Goal: Task Accomplishment & Management: Manage account settings

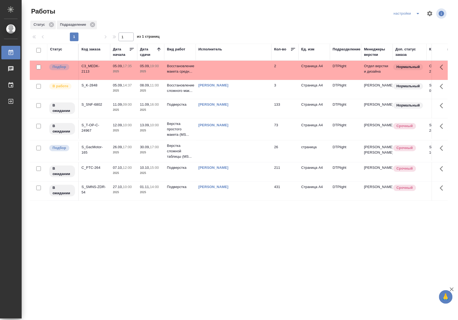
click at [212, 157] on td at bounding box center [234, 151] width 76 height 19
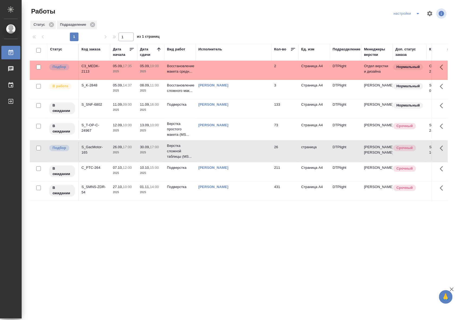
click at [212, 157] on td at bounding box center [234, 151] width 76 height 19
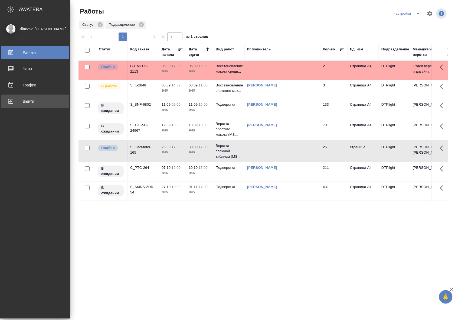
click at [6, 103] on div "Выйти" at bounding box center [35, 101] width 62 height 8
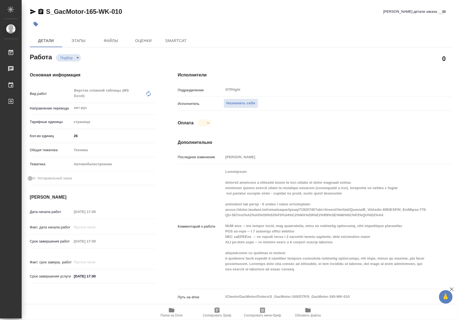
type textarea "x"
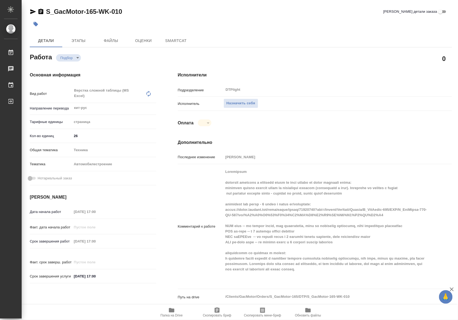
type textarea "x"
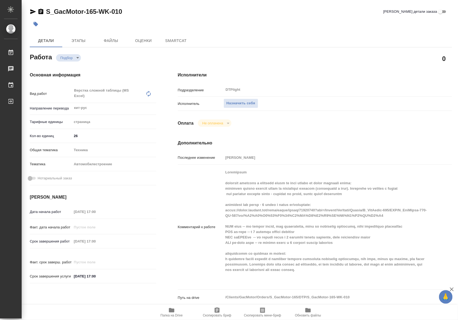
type textarea "x"
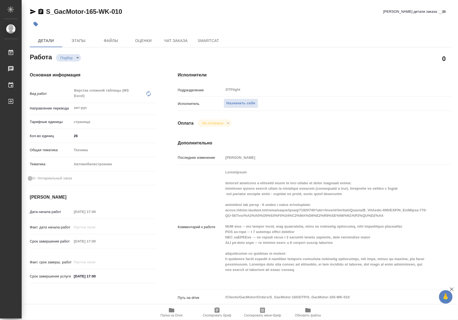
type textarea "x"
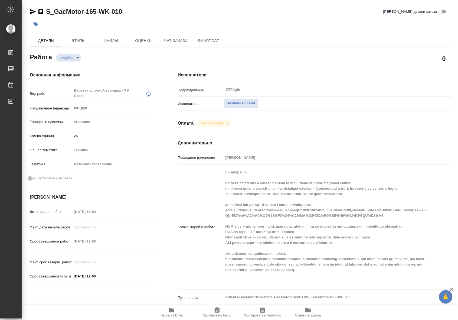
type textarea "x"
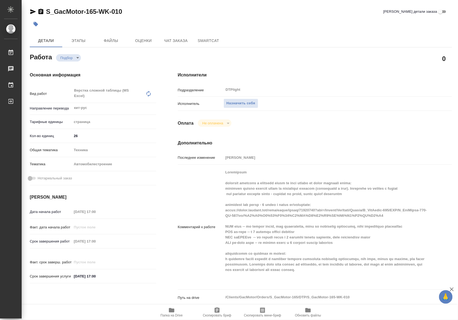
type textarea "x"
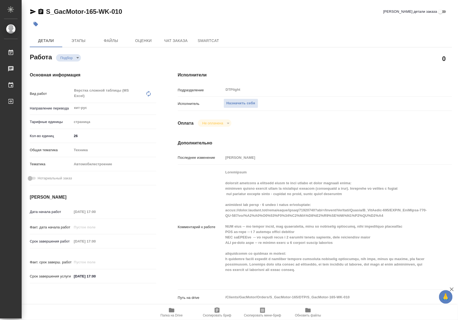
type textarea "x"
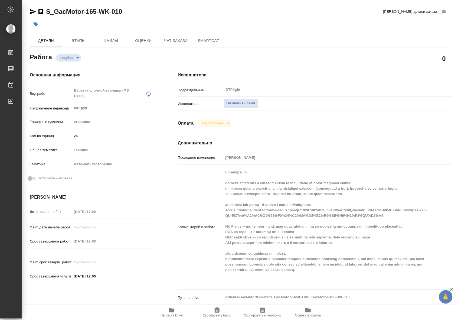
type textarea "x"
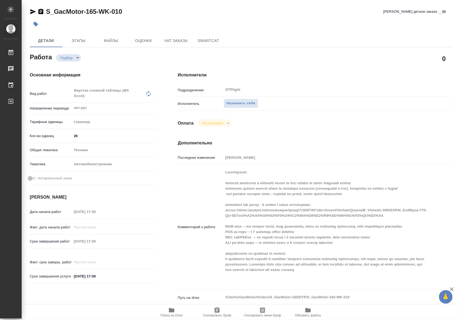
type textarea "x"
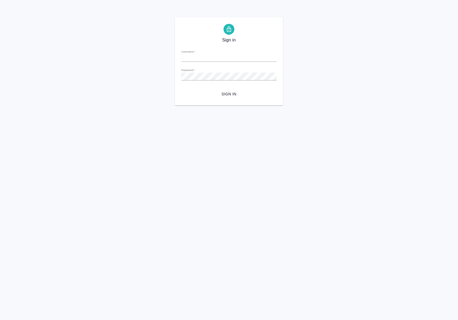
type input "[EMAIL_ADDRESS][DOMAIN_NAME]"
click at [226, 92] on span "Sign in" at bounding box center [229, 94] width 87 height 7
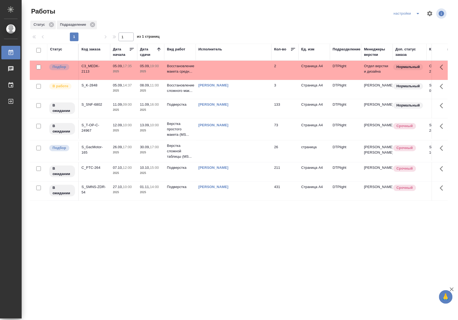
click at [206, 72] on td at bounding box center [234, 70] width 76 height 19
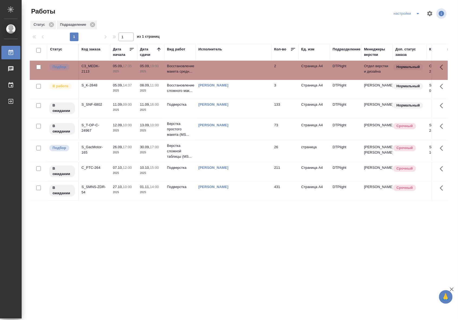
click at [206, 72] on td at bounding box center [234, 70] width 76 height 19
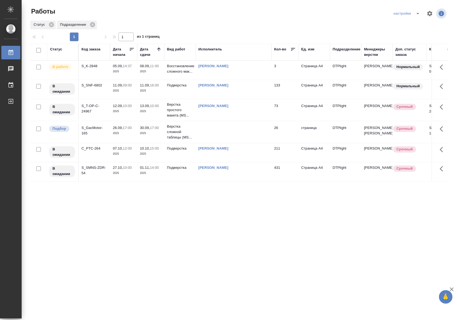
click at [144, 73] on p "2025" at bounding box center [151, 71] width 22 height 5
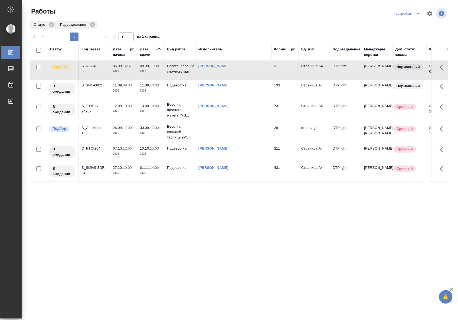
click at [144, 73] on p "2025" at bounding box center [151, 71] width 22 height 5
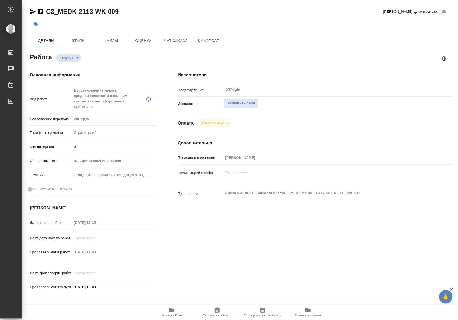
type textarea "x"
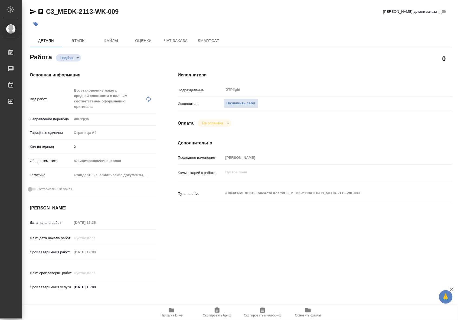
type textarea "x"
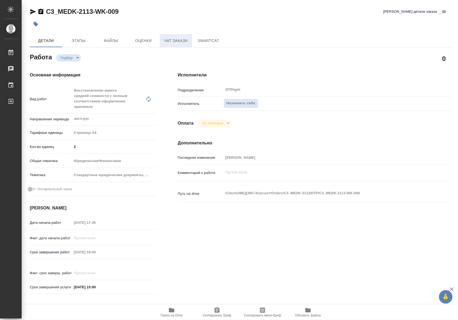
type textarea "x"
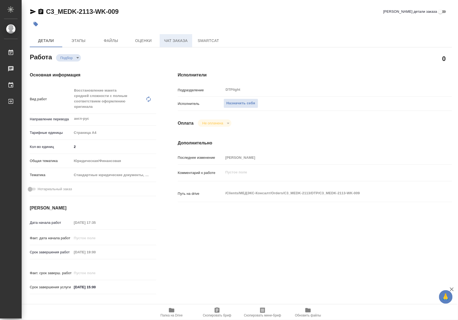
click at [182, 41] on span "Чат заказа" at bounding box center [176, 40] width 26 height 7
type textarea "x"
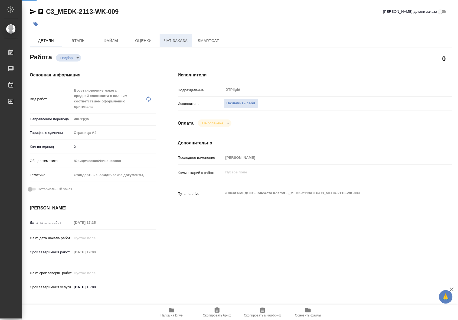
type textarea "x"
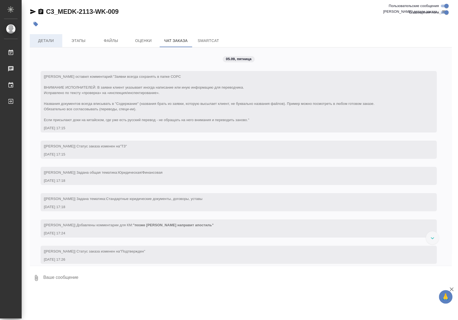
click at [33, 46] on button "Детали" at bounding box center [46, 40] width 32 height 13
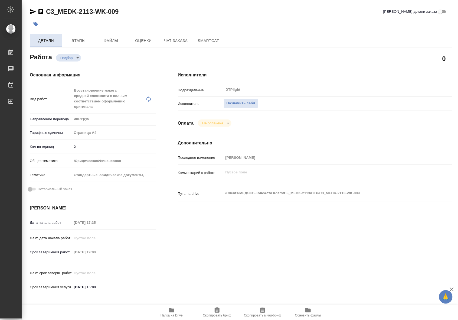
type textarea "x"
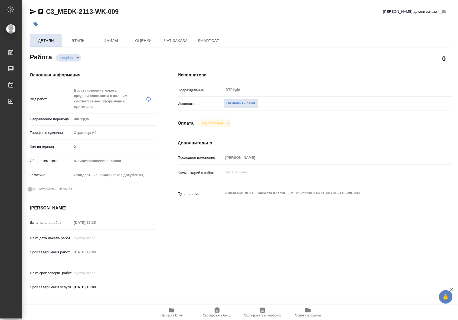
type textarea "x"
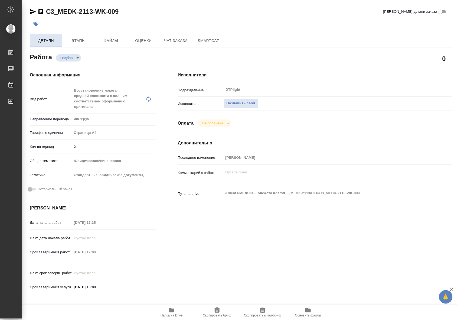
type textarea "x"
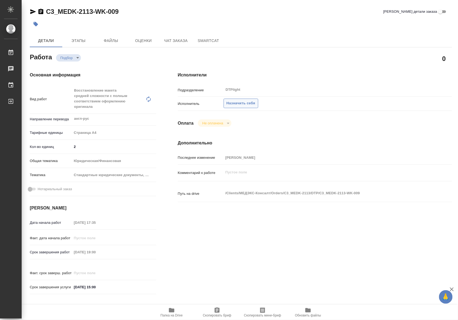
click at [233, 104] on span "Назначить себя" at bounding box center [241, 103] width 29 height 6
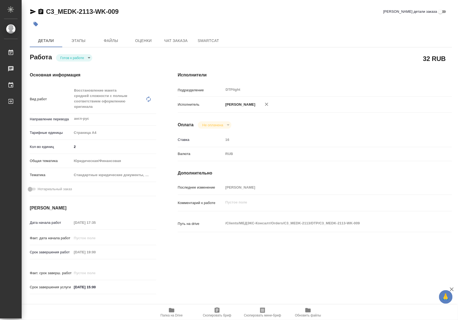
type textarea "x"
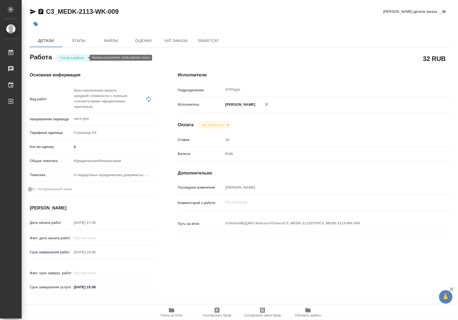
type textarea "x"
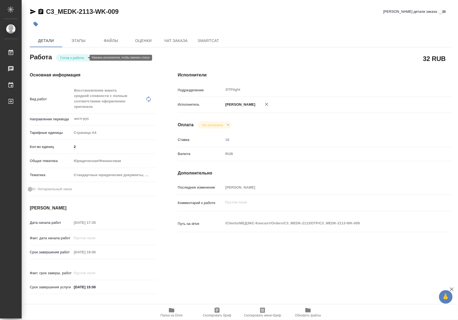
type textarea "x"
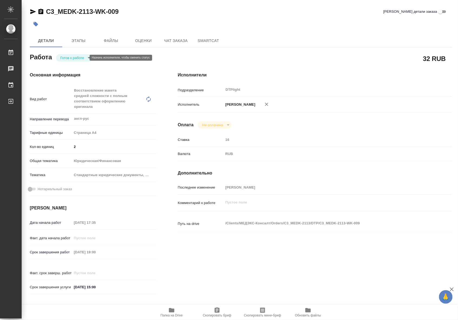
type textarea "x"
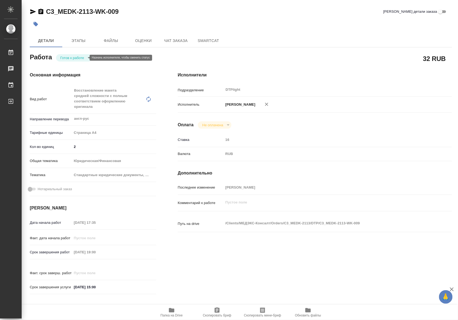
click at [69, 58] on body "🙏 .cls-1 fill:#fff; AWATERA Riianova Anna Работы 0 Чаты График Выйти C3_MEDK-21…" at bounding box center [229, 160] width 458 height 320
click at [70, 60] on button "В работе" at bounding box center [69, 58] width 18 height 6
type textarea "x"
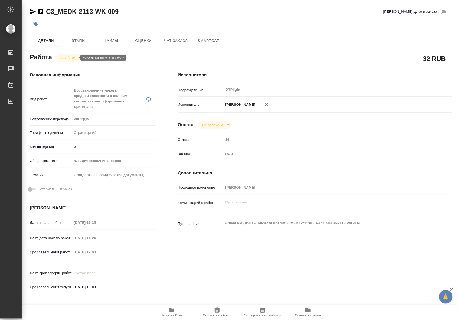
type textarea "x"
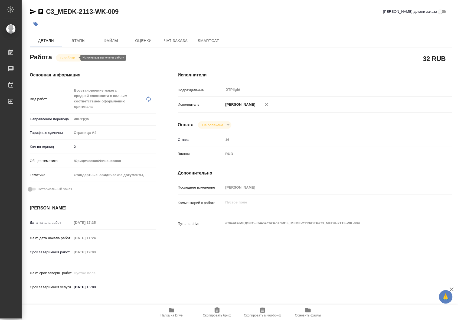
type textarea "x"
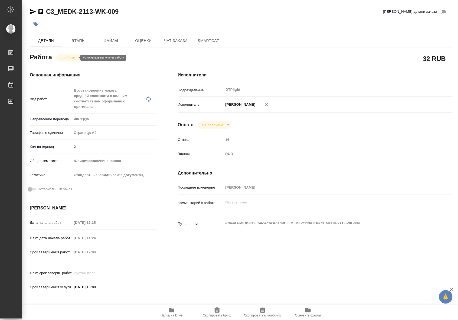
type textarea "x"
click at [177, 312] on span "Папка на Drive" at bounding box center [171, 312] width 39 height 10
copy link "C3_MEDK-2113-WK-009"
click at [165, 313] on span "Папка на Drive" at bounding box center [172, 315] width 22 height 4
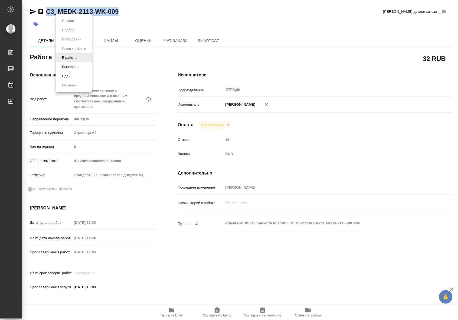
click at [76, 60] on body "🙏 .cls-1 fill:#fff; AWATERA Riianova Anna Работы 0 Чаты График Выйти C3_MEDK-21…" at bounding box center [229, 160] width 458 height 320
click at [71, 70] on li "Выполнен" at bounding box center [74, 66] width 36 height 9
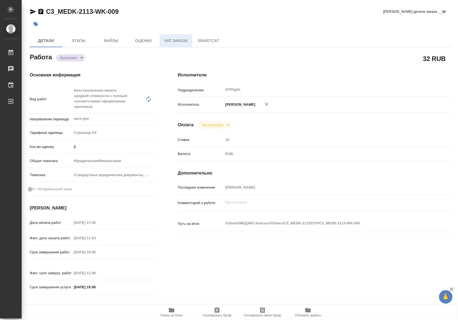
type textarea "x"
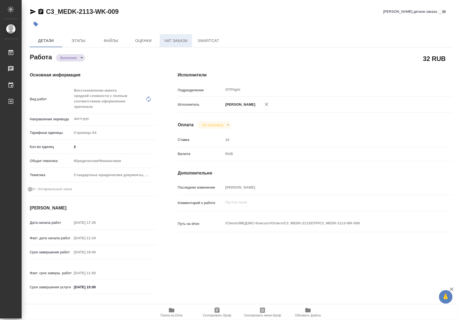
type textarea "x"
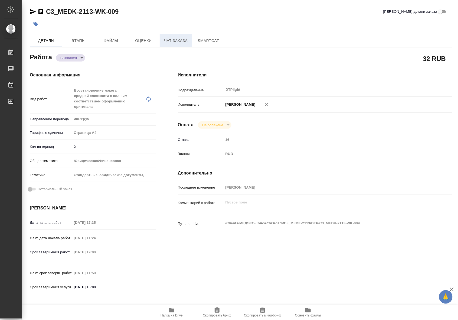
type textarea "x"
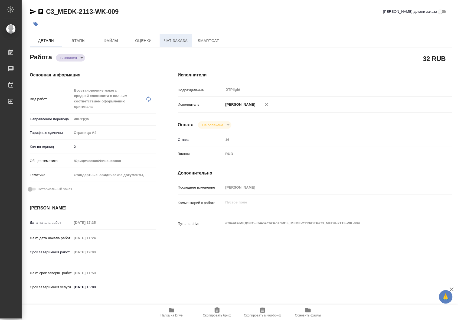
type textarea "x"
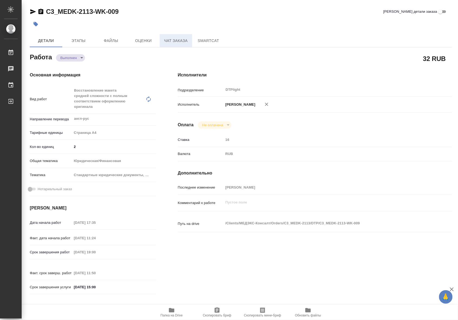
click at [161, 41] on button "Чат заказа" at bounding box center [176, 40] width 32 height 13
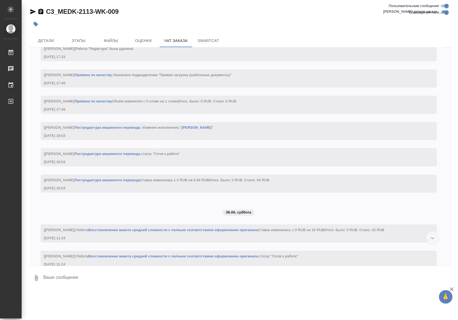
scroll to position [634, 0]
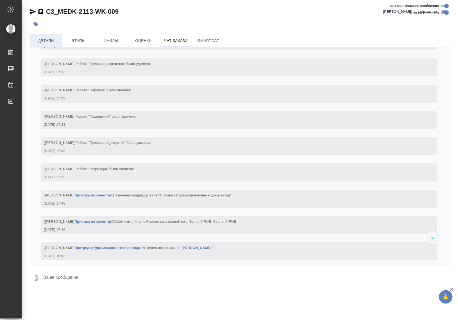
click at [57, 40] on span "Детали" at bounding box center [46, 40] width 26 height 7
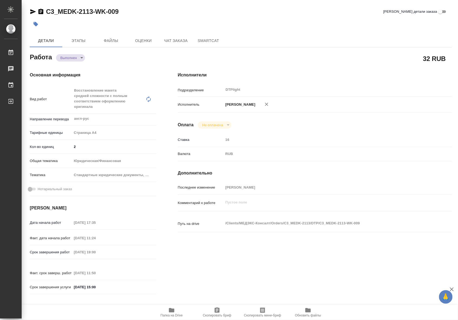
type textarea "x"
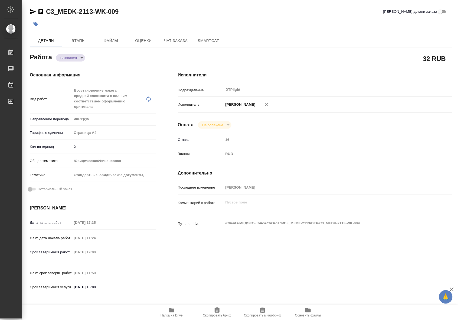
type textarea "x"
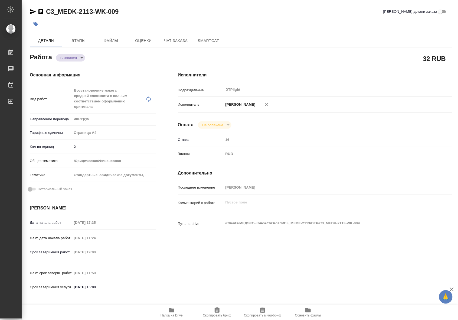
type textarea "x"
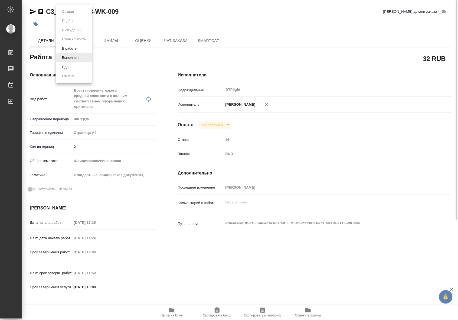
click at [77, 55] on body "🙏 .cls-1 fill:#fff; AWATERA Riianova Anna Работы 0 Чаты График Выйти C3_MEDK-21…" at bounding box center [229, 160] width 458 height 320
click at [72, 64] on li "Сдан" at bounding box center [74, 66] width 36 height 9
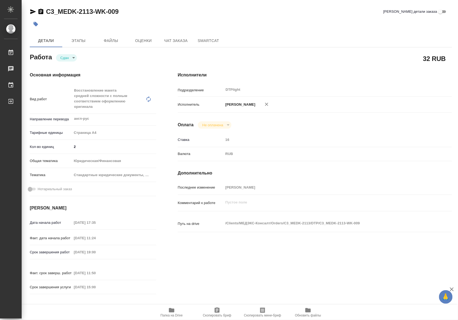
type textarea "x"
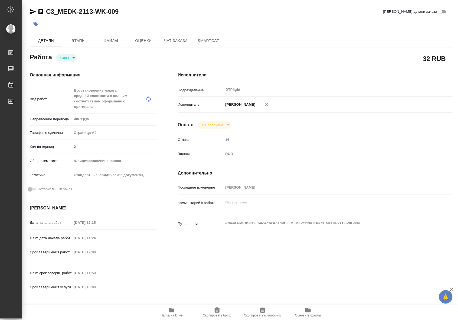
type textarea "x"
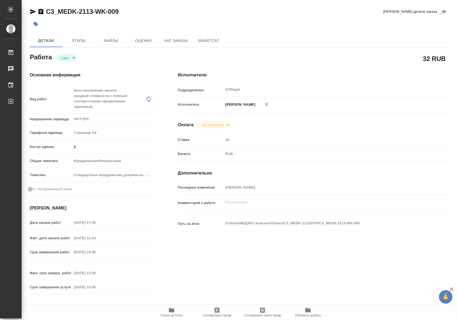
type textarea "x"
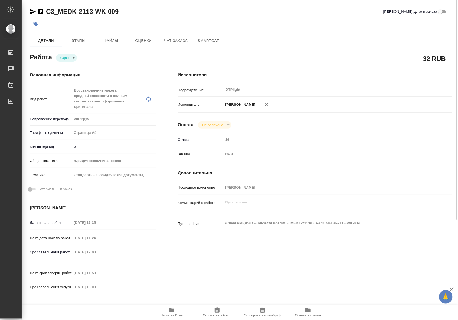
scroll to position [145, 0]
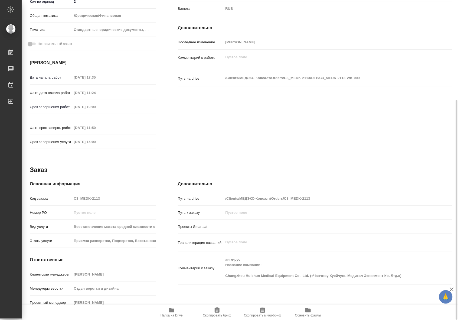
type textarea "x"
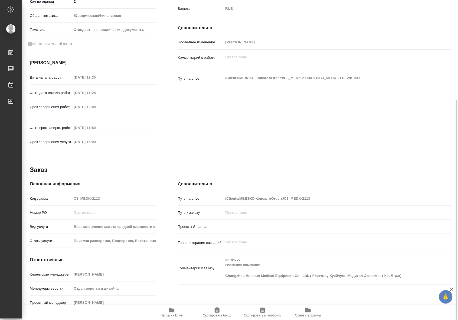
scroll to position [0, 0]
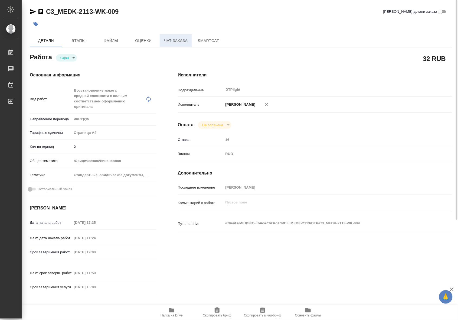
click at [178, 39] on span "Чат заказа" at bounding box center [176, 40] width 26 height 7
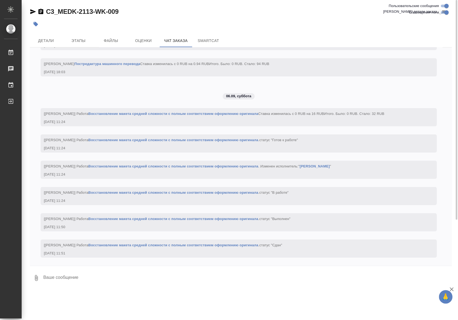
scroll to position [897, 0]
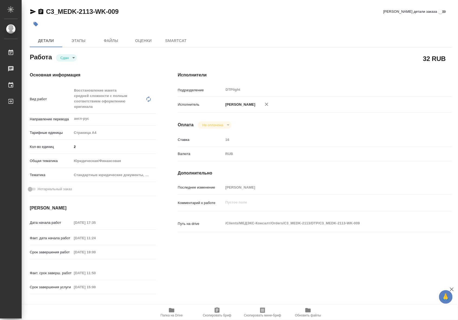
type textarea "x"
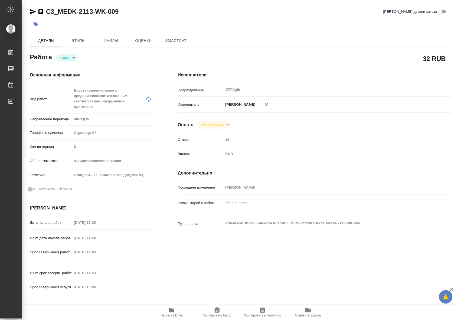
type textarea "x"
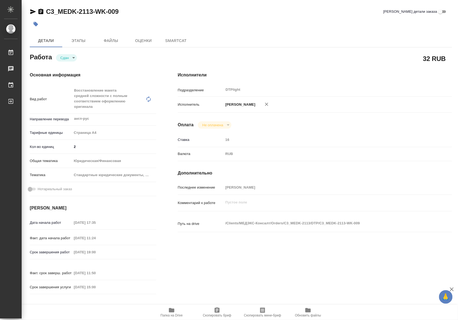
type textarea "x"
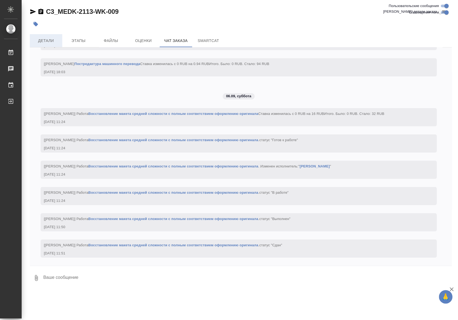
click at [51, 45] on button "Детали" at bounding box center [46, 40] width 32 height 13
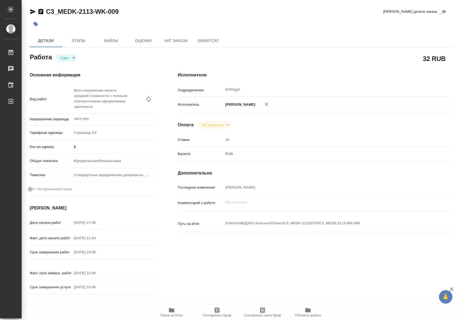
type textarea "x"
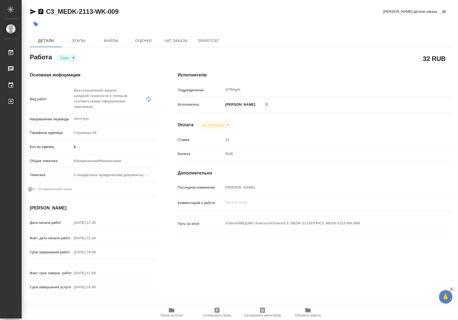
type textarea "x"
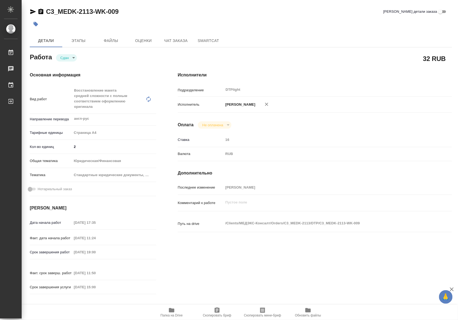
scroll to position [145, 0]
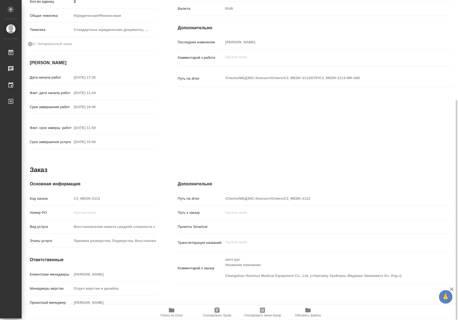
type textarea "x"
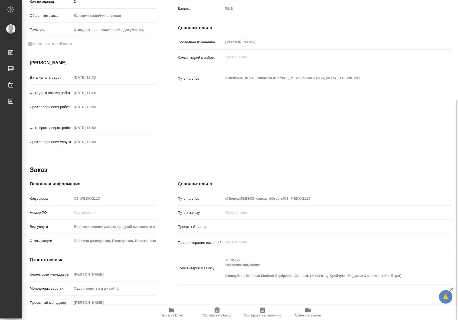
scroll to position [0, 0]
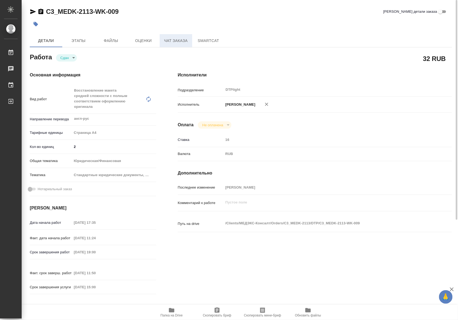
click at [182, 38] on span "Чат заказа" at bounding box center [176, 40] width 26 height 7
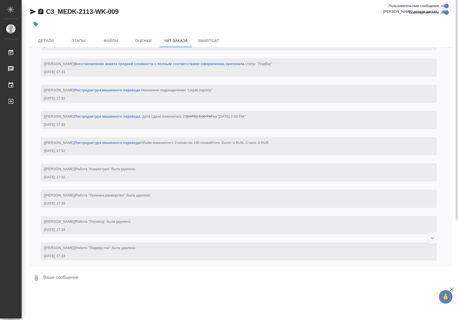
scroll to position [423, 0]
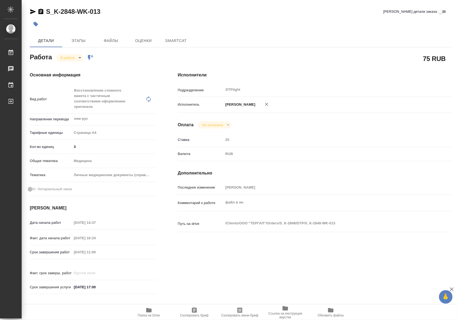
type textarea "x"
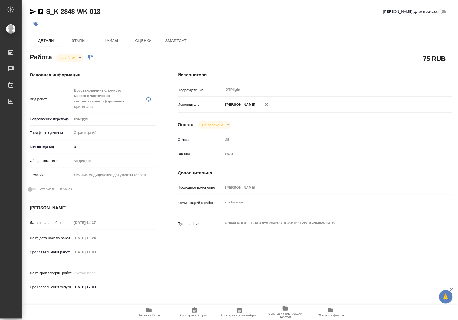
type textarea "x"
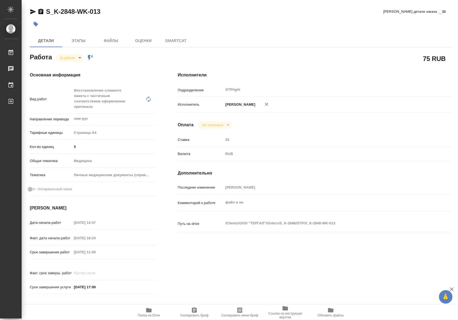
type textarea "x"
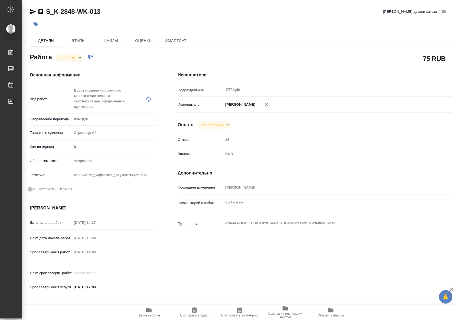
type textarea "x"
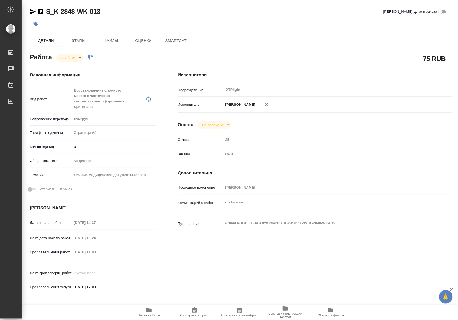
type textarea "x"
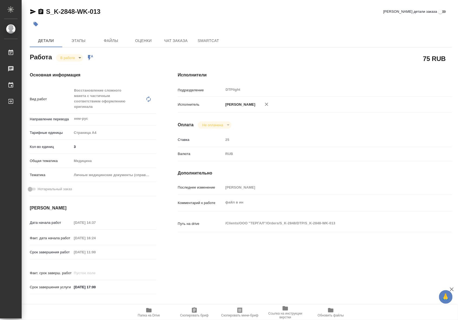
type textarea "x"
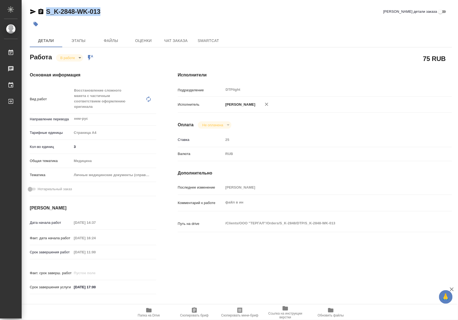
drag, startPoint x: 105, startPoint y: 12, endPoint x: 45, endPoint y: 11, distance: 60.1
click at [45, 11] on div "S_K-2848-WK-013 [PERSON_NAME] детали заказа" at bounding box center [241, 11] width 422 height 9
type textarea "x"
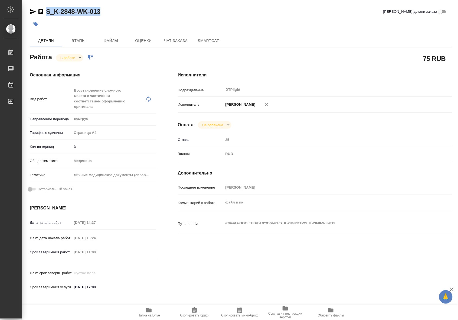
type textarea "x"
copy link "S_K-2848-WK-013"
click at [156, 311] on span "Папка на Drive" at bounding box center [148, 312] width 39 height 10
click at [384, 163] on div "Валюта RUB RUB" at bounding box center [315, 156] width 274 height 14
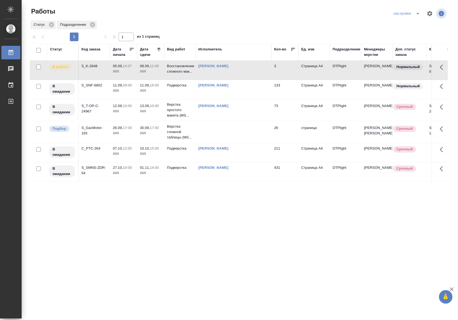
click at [131, 106] on p "10:00" at bounding box center [127, 106] width 9 height 4
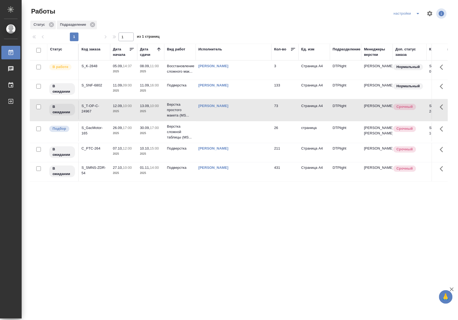
click at [247, 132] on td at bounding box center [234, 131] width 76 height 19
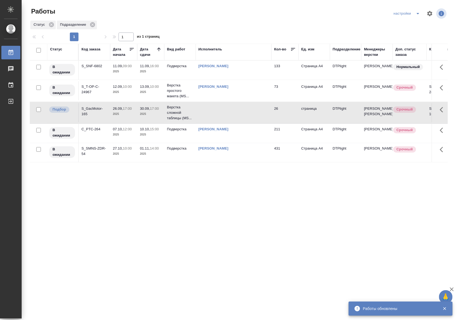
click at [251, 192] on div "Статус Код заказа Дата начала Дата сдачи Вид работ Исполнитель Кол-во Ед. изм П…" at bounding box center [239, 141] width 418 height 195
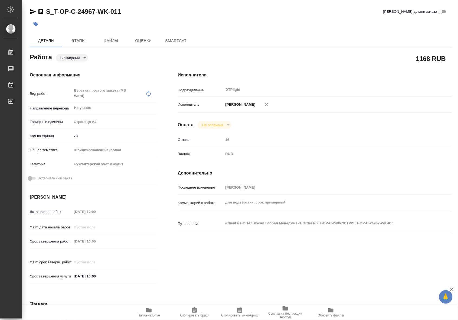
type textarea "x"
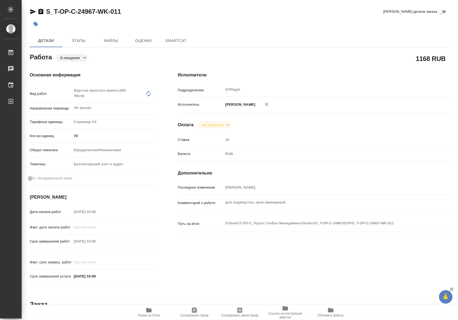
type textarea "x"
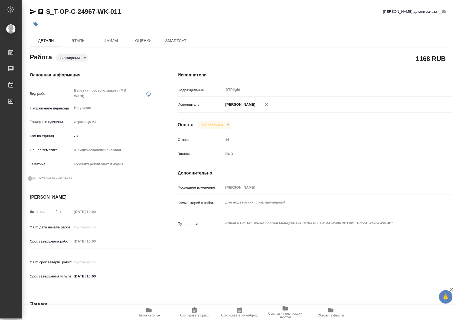
type textarea "x"
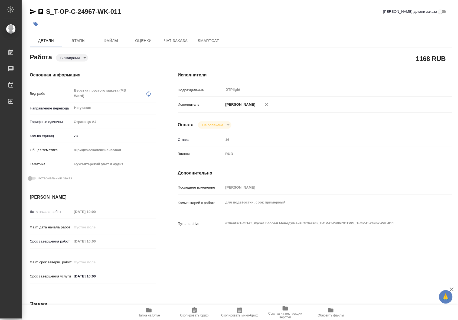
type textarea "x"
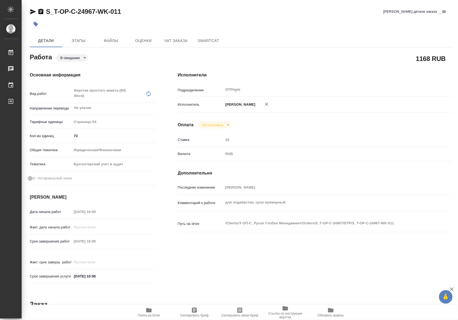
type textarea "x"
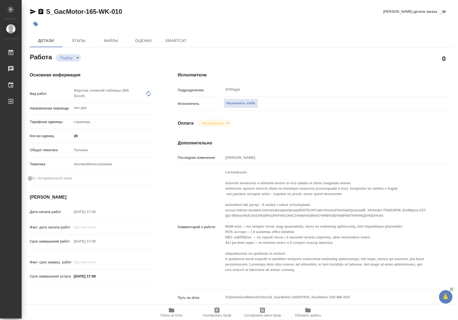
type textarea "x"
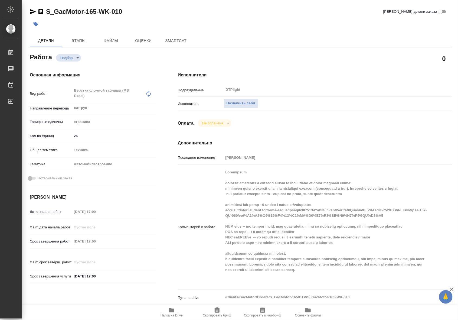
type textarea "x"
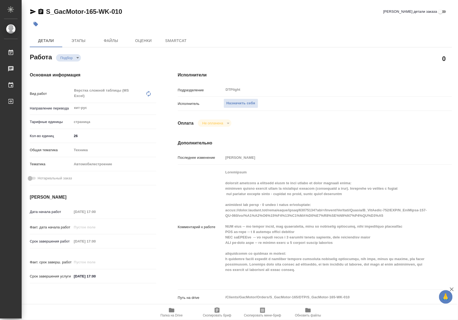
type textarea "x"
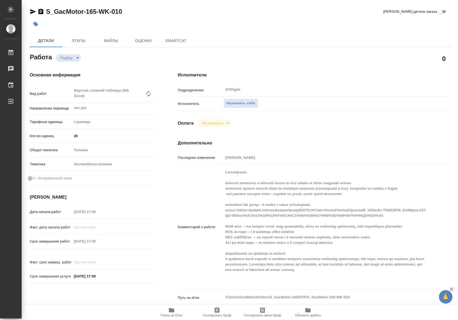
type textarea "x"
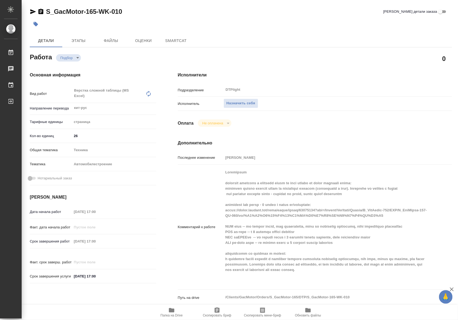
type textarea "x"
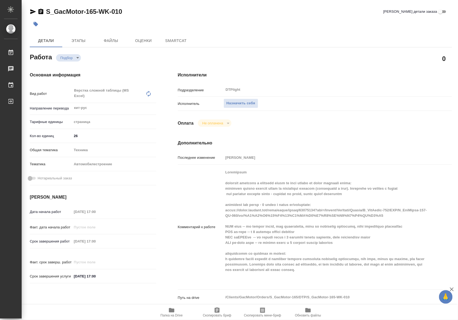
type textarea "x"
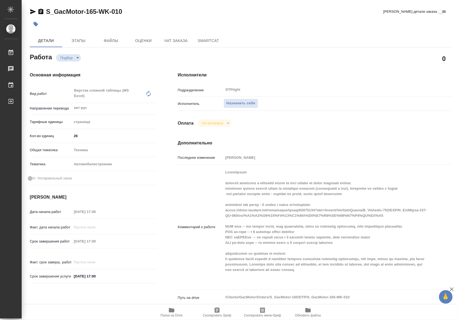
type textarea "x"
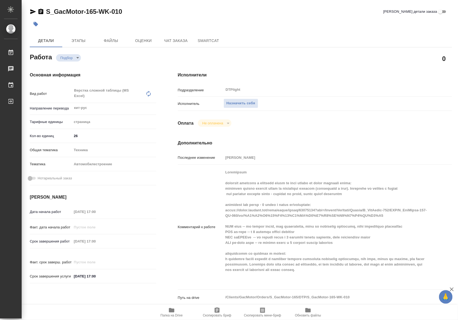
type textarea "x"
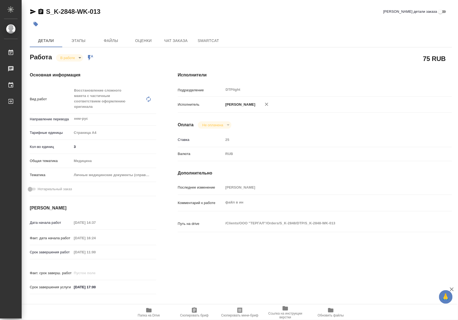
click at [159, 313] on span "Папка на Drive" at bounding box center [148, 312] width 39 height 10
click at [71, 57] on body "🙏 .cls-1 fill:#fff; AWATERA Riianova [PERSON_NAME] 0 Чаты График Выйти S_K-2848…" at bounding box center [229, 160] width 458 height 320
click at [68, 68] on button "Выполнен" at bounding box center [70, 67] width 20 height 6
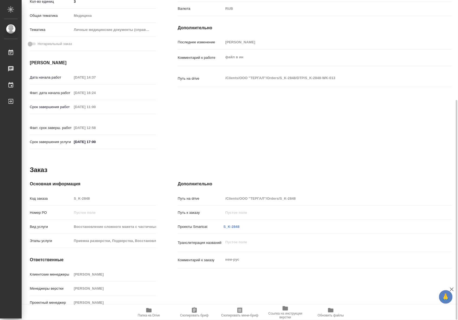
type textarea "x"
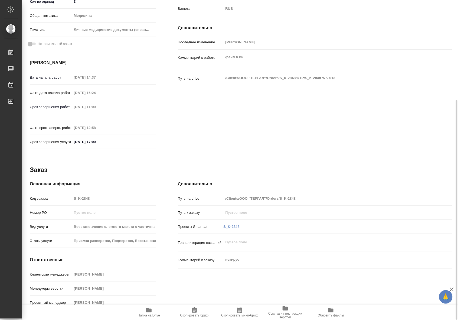
type textarea "x"
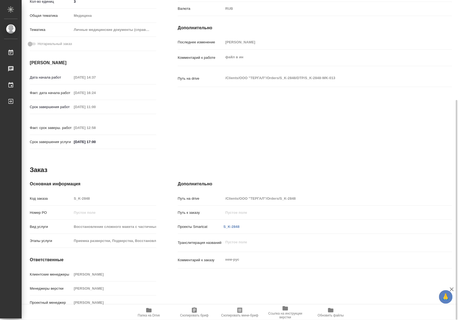
scroll to position [0, 0]
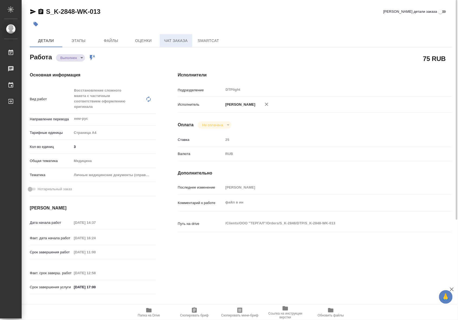
type textarea "x"
